Goal: Task Accomplishment & Management: Complete application form

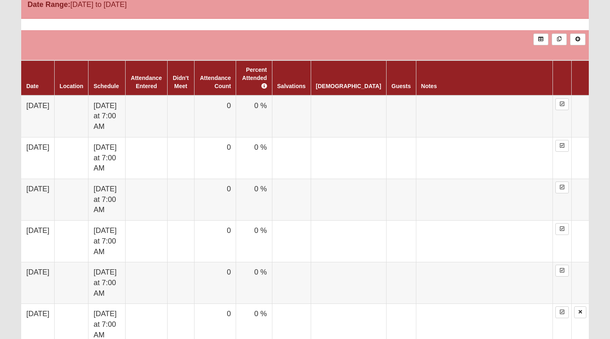
scroll to position [460, 0]
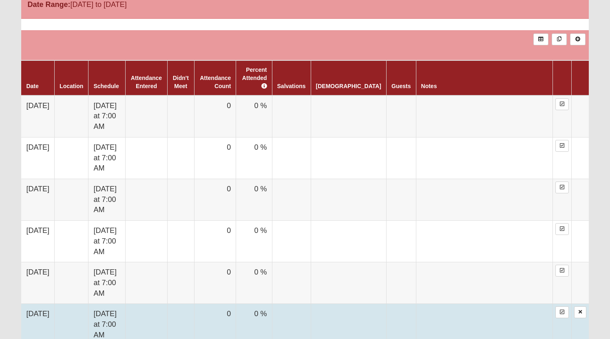
click at [194, 304] on td at bounding box center [180, 325] width 26 height 42
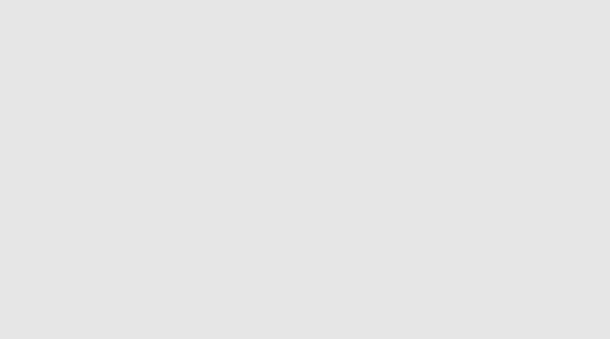
click at [172, 10] on html "The Church of Eleven22 Hello Mark My Account Log Out Back to COE22.com" at bounding box center [305, 5] width 610 height 10
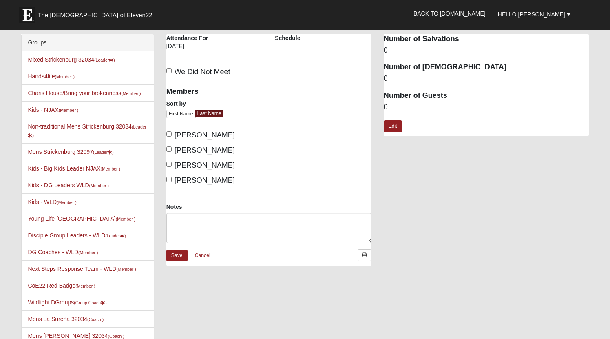
click at [168, 181] on input "Strickenburg, Mark" at bounding box center [168, 178] width 5 height 5
checkbox input "true"
click at [179, 260] on link "Save" at bounding box center [176, 255] width 21 height 12
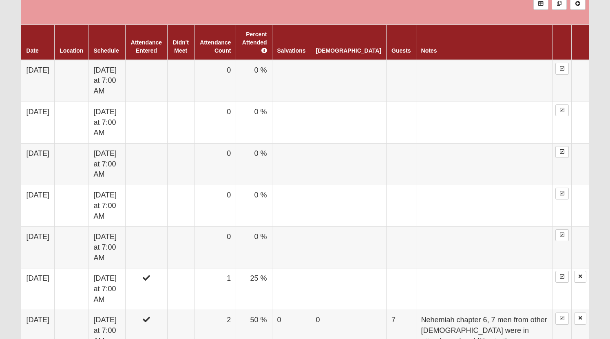
scroll to position [500, 0]
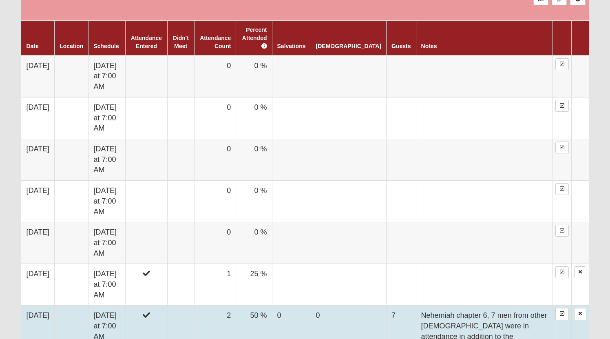
click at [416, 305] on td "Nehemiah chapter 6, 7 men from other [DEMOGRAPHIC_DATA] were in attendance in a…" at bounding box center [484, 331] width 137 height 52
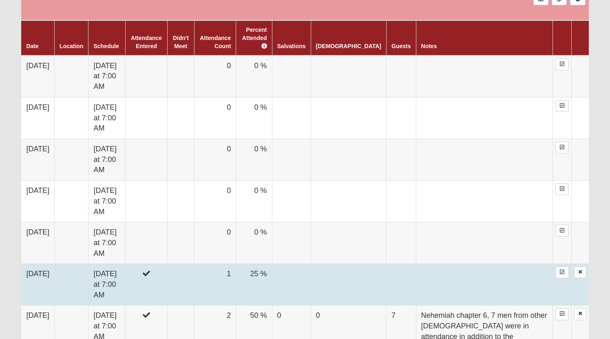
click at [236, 264] on td "1" at bounding box center [215, 285] width 42 height 42
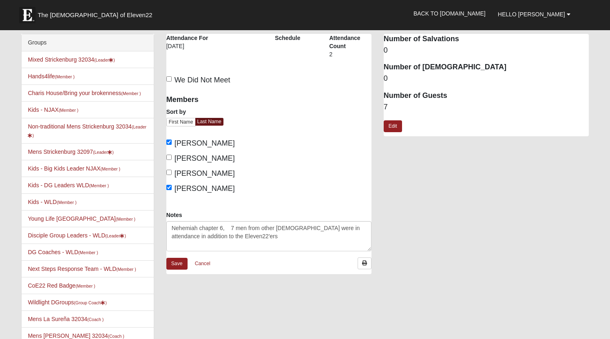
click at [405, 240] on div "Non-traditional Mens Strickenburg 32034 Attendance Attendance For 8/27/2025 Sch…" at bounding box center [377, 158] width 434 height 248
drag, startPoint x: 171, startPoint y: 227, endPoint x: 244, endPoint y: 245, distance: 75.5
click at [244, 245] on textarea "Nehemiah chapter 6, 7 men from other [DEMOGRAPHIC_DATA] were in attendance in a…" at bounding box center [268, 236] width 205 height 30
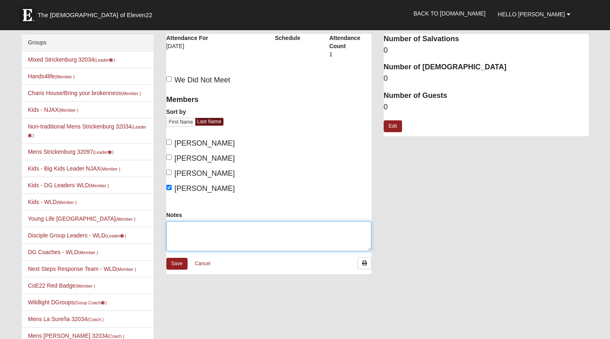
click at [213, 232] on textarea "Notes" at bounding box center [268, 236] width 205 height 30
paste textarea "Nehemiah chapter 6, 7 men from other churches were in attendance in addition to…"
click at [222, 229] on textarea "Nehemiah chapter 6, 7 men from other churches were in attendance in addition to…" at bounding box center [268, 236] width 205 height 30
type textarea "Nehemiah chapter 7, 7 men from other churches were in attendance in addition to…"
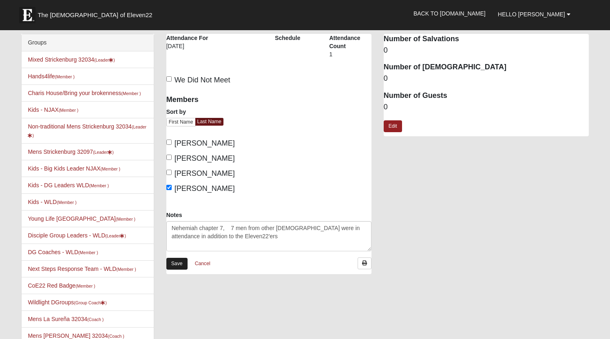
click at [178, 265] on link "Save" at bounding box center [176, 264] width 21 height 12
click at [68, 59] on link "Mixed Strickenburg 32034 (Leader )" at bounding box center [71, 59] width 87 height 7
